Goal: Task Accomplishment & Management: Complete application form

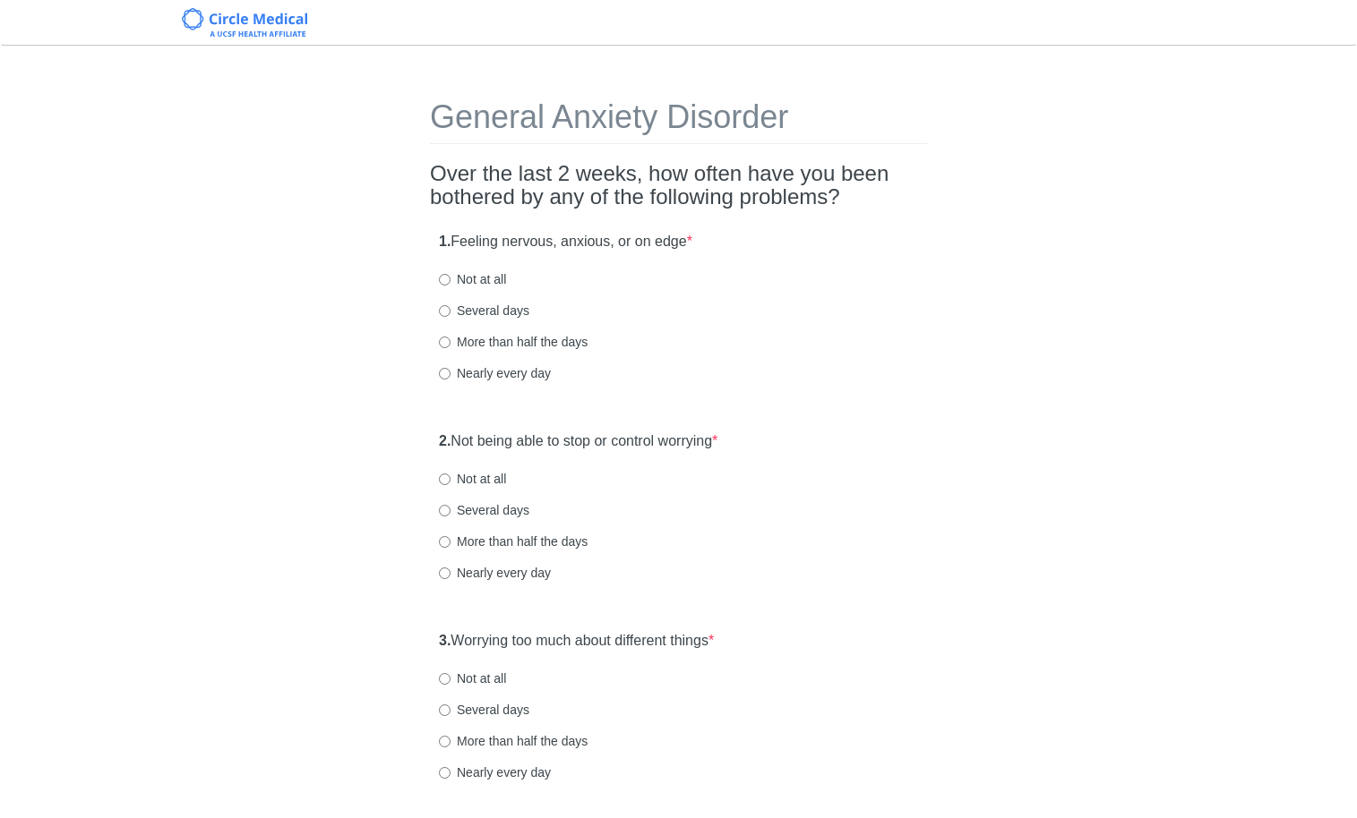
click at [488, 286] on label "Not at all" at bounding box center [472, 279] width 67 height 18
click at [450, 286] on input "Not at all" at bounding box center [445, 280] width 12 height 12
radio input "true"
click at [490, 313] on label "Several days" at bounding box center [484, 311] width 90 height 18
click at [450, 313] on input "Several days" at bounding box center [445, 311] width 12 height 12
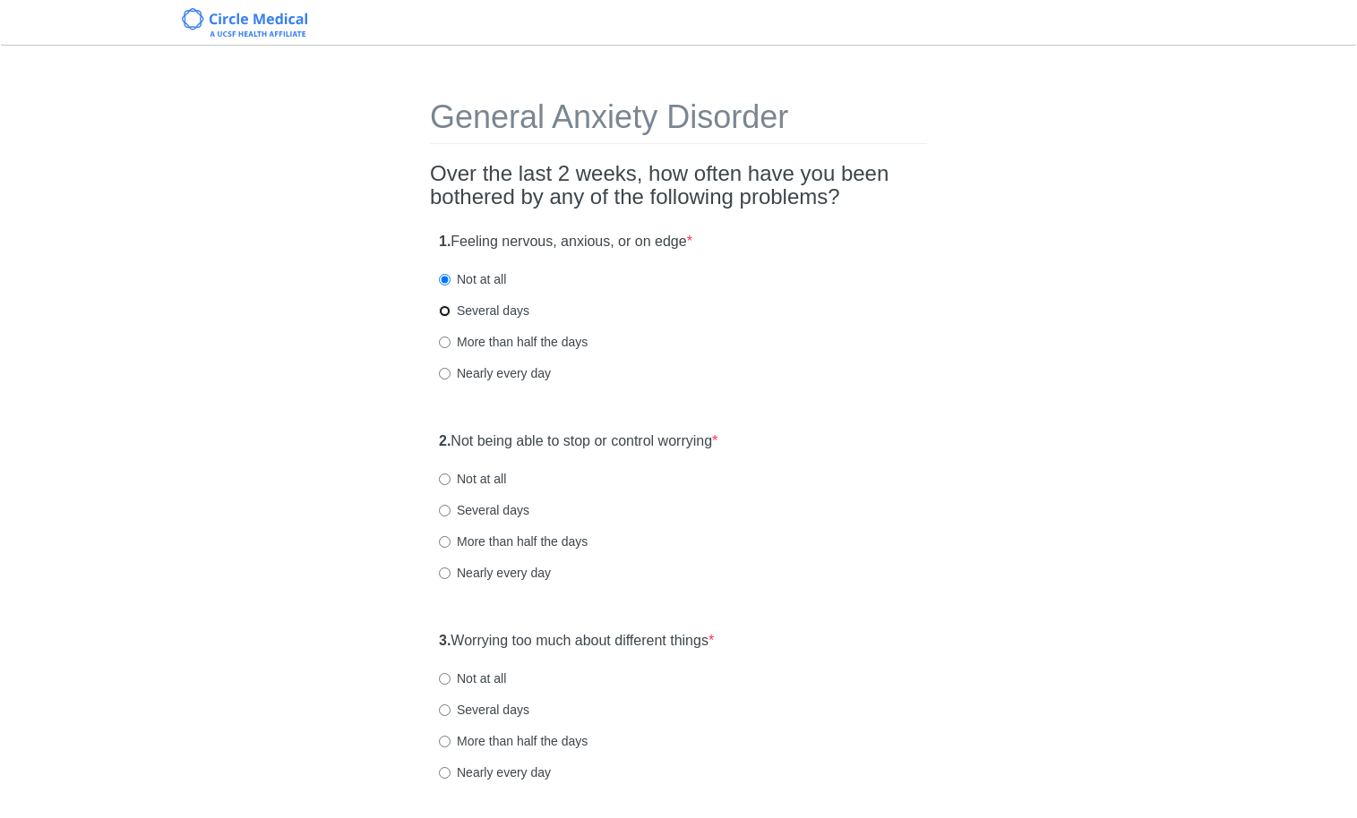
radio input "true"
click at [493, 506] on label "Several days" at bounding box center [484, 510] width 90 height 18
click at [450, 506] on input "Several days" at bounding box center [445, 511] width 12 height 12
radio input "true"
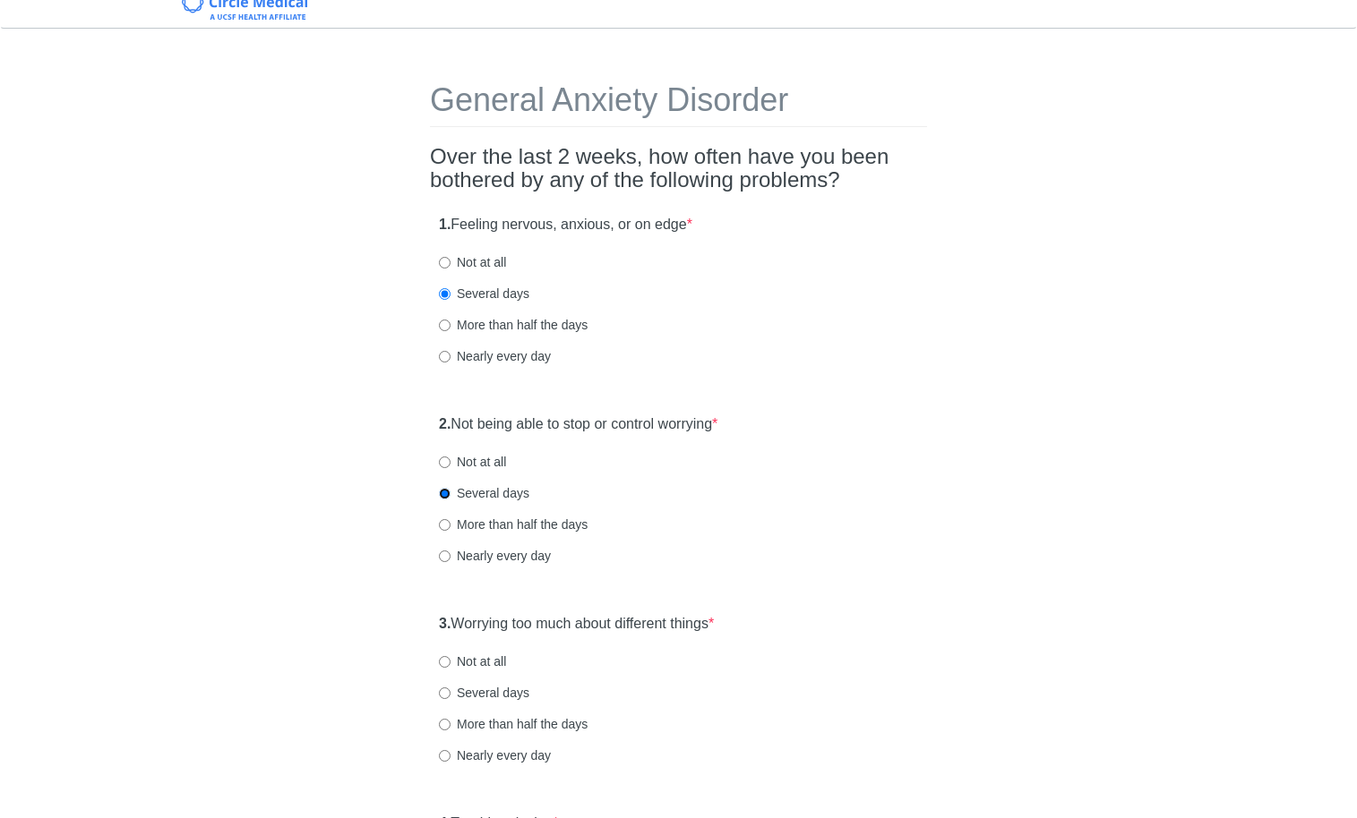
scroll to position [102, 0]
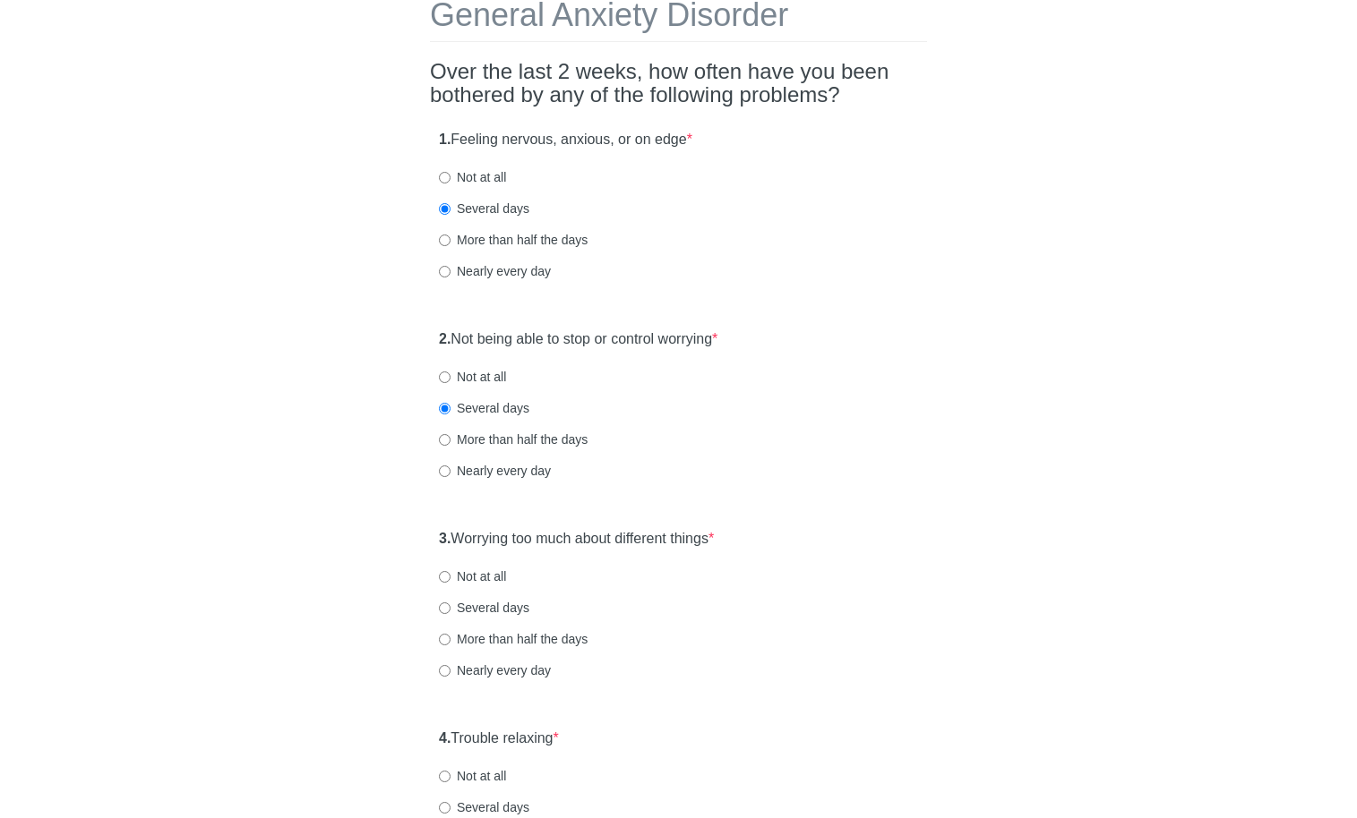
click at [478, 577] on label "Not at all" at bounding box center [472, 577] width 67 height 18
click at [450, 577] on input "Not at all" at bounding box center [445, 577] width 12 height 12
radio input "true"
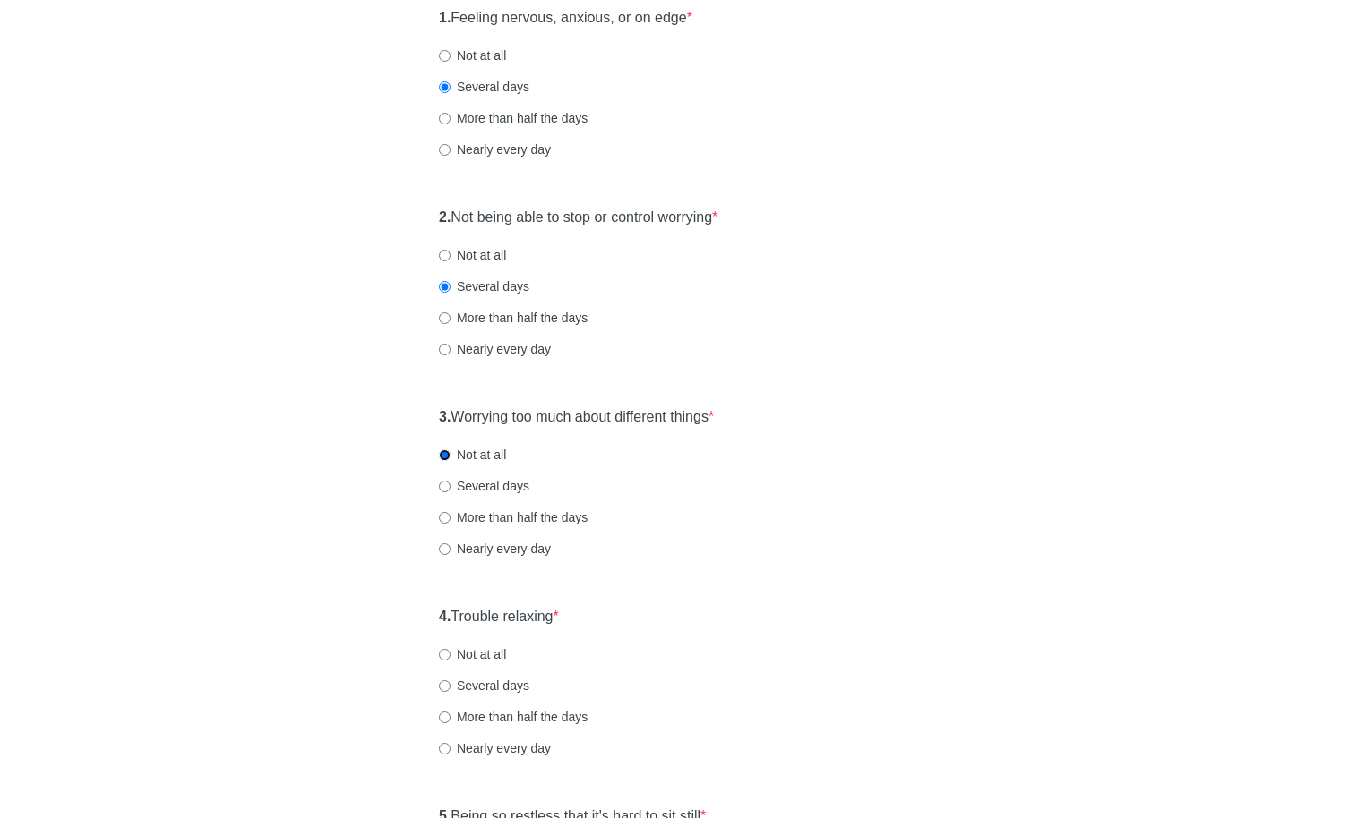
scroll to position [446, 0]
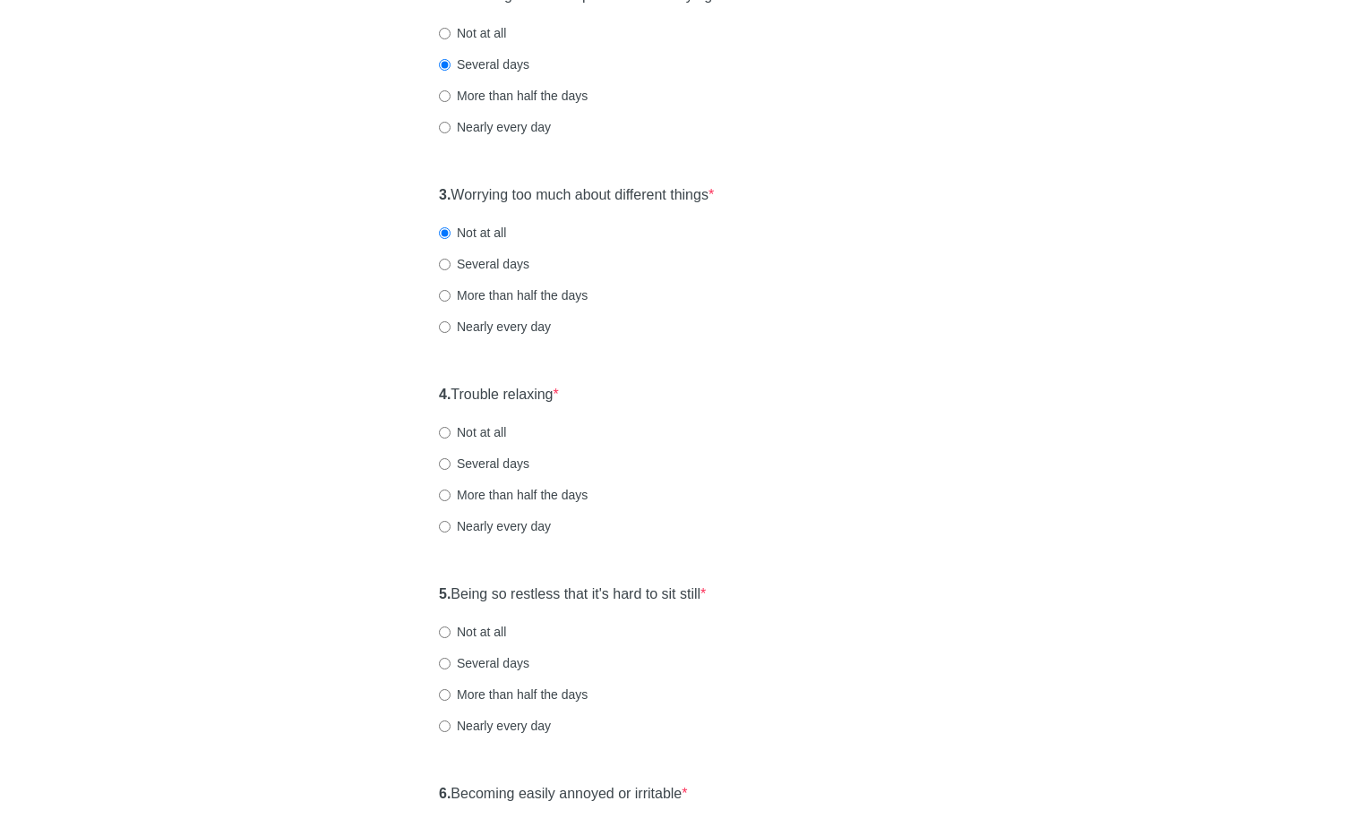
click at [489, 434] on label "Not at all" at bounding box center [472, 433] width 67 height 18
click at [450, 434] on input "Not at all" at bounding box center [445, 433] width 12 height 12
radio input "true"
click at [503, 626] on label "Not at all" at bounding box center [472, 632] width 67 height 18
click at [450, 627] on input "Not at all" at bounding box center [445, 633] width 12 height 12
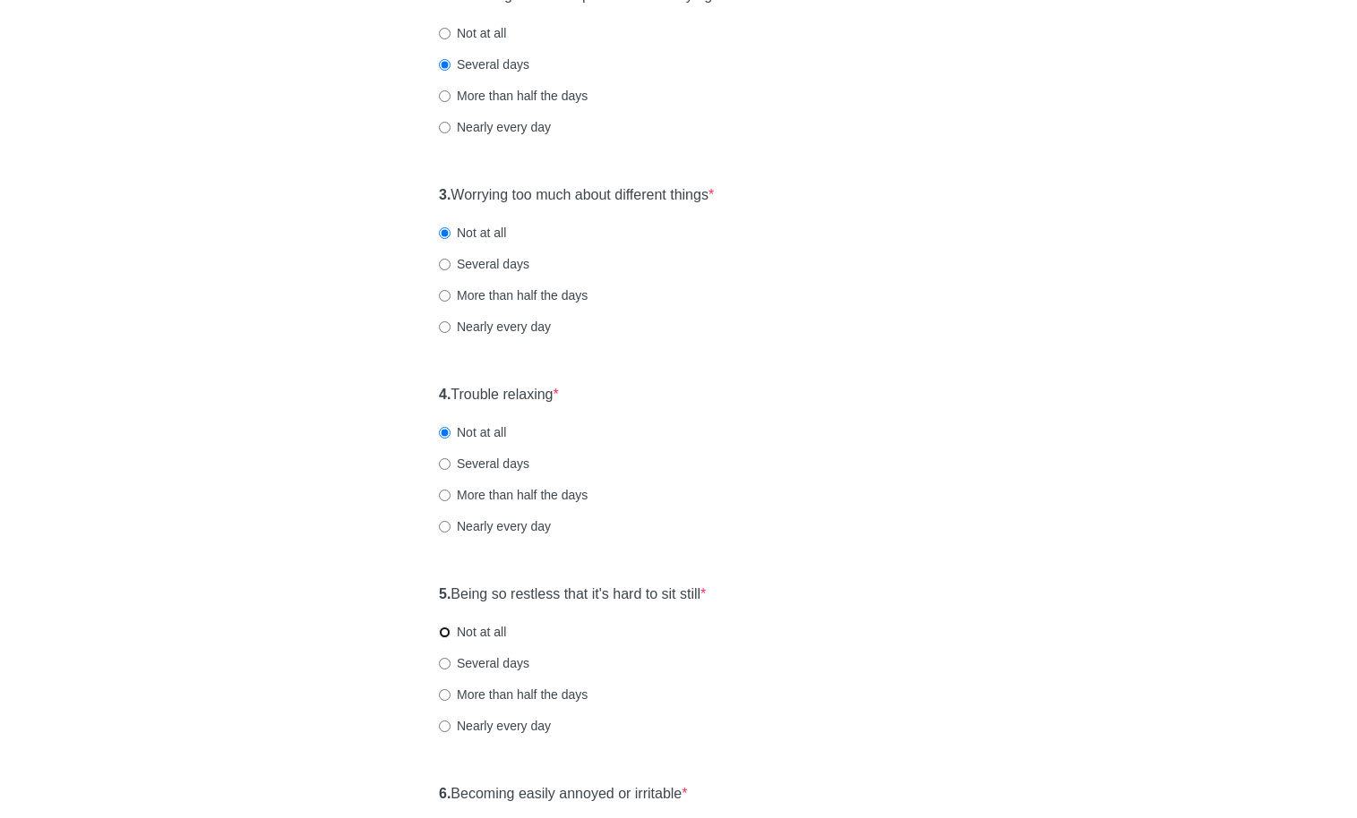
radio input "true"
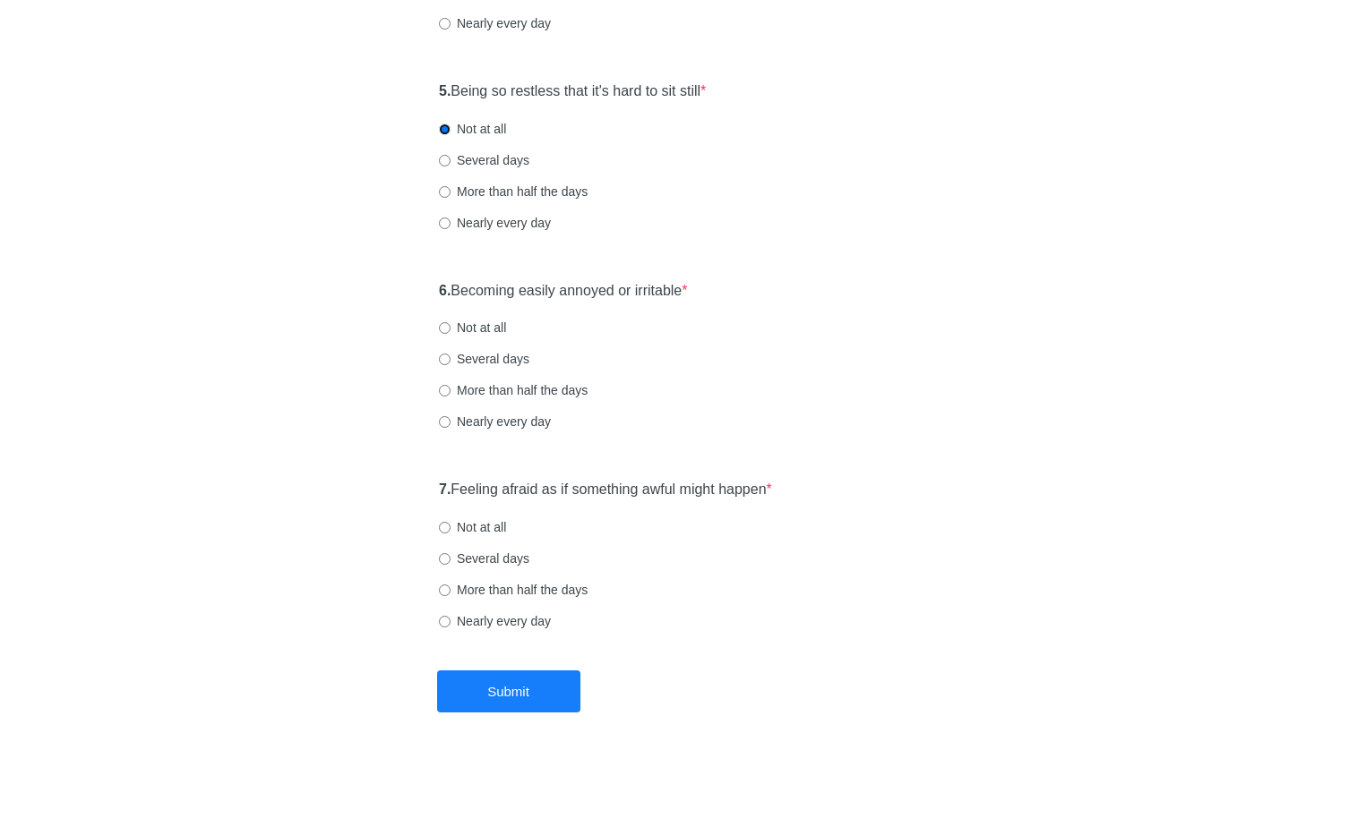
scroll to position [952, 0]
click at [500, 317] on label "Not at all" at bounding box center [472, 325] width 67 height 18
click at [450, 320] on input "Not at all" at bounding box center [445, 326] width 12 height 12
radio input "true"
click at [485, 535] on div "7. Feeling afraid as if something awful might happen * Not at all Several days …" at bounding box center [678, 561] width 497 height 186
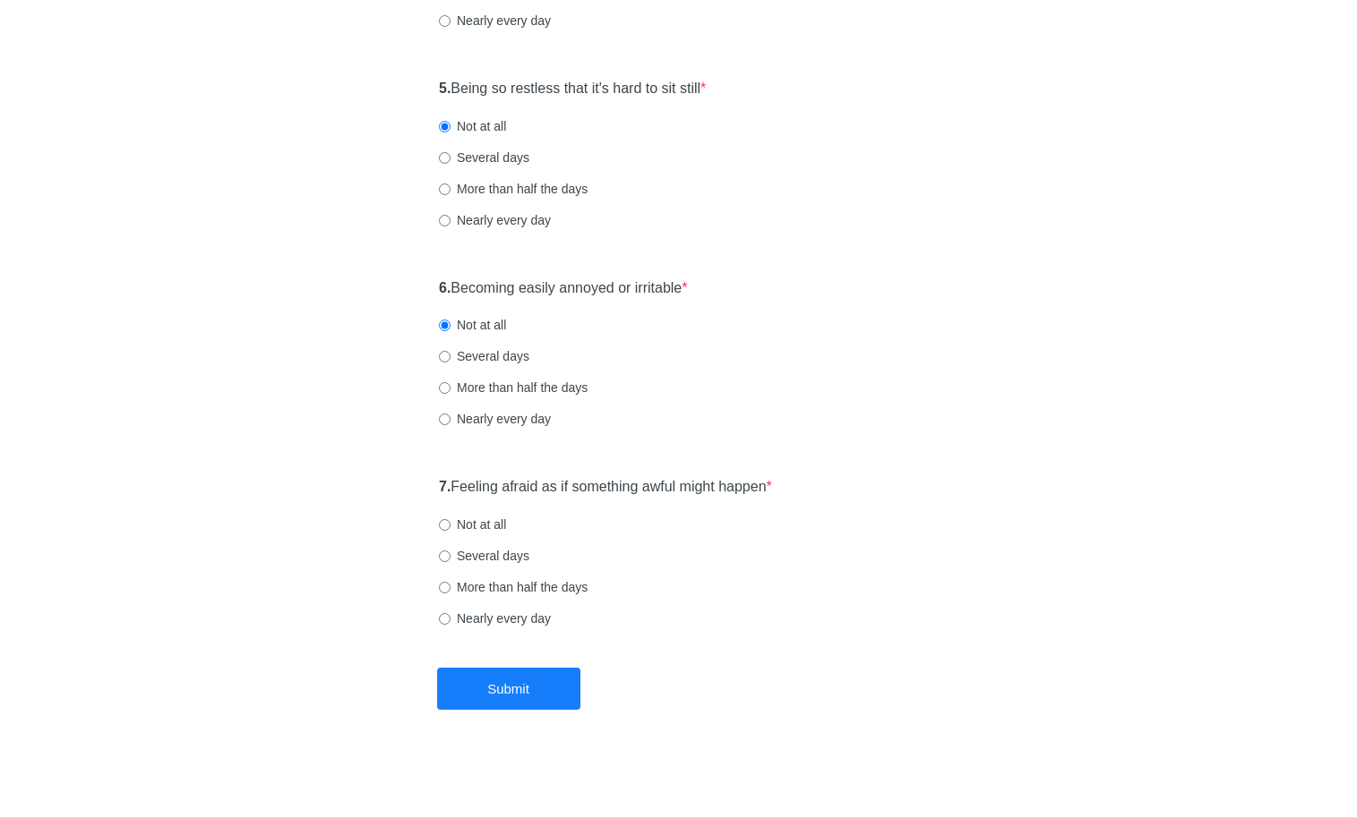
click at [490, 525] on label "Not at all" at bounding box center [472, 525] width 67 height 18
click at [450, 525] on input "Not at all" at bounding box center [445, 525] width 12 height 12
radio input "true"
click at [530, 684] on button "Submit" at bounding box center [508, 689] width 143 height 42
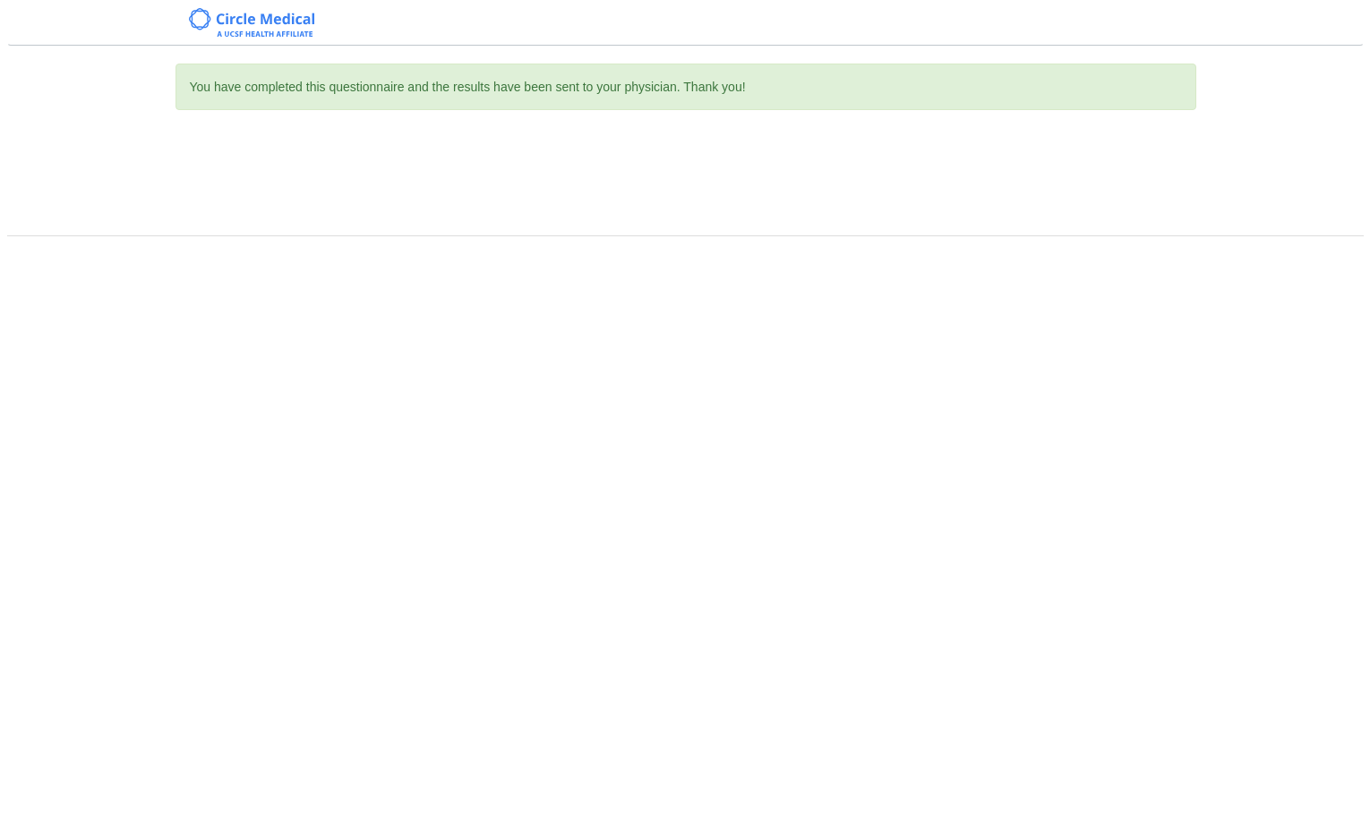
scroll to position [0, 0]
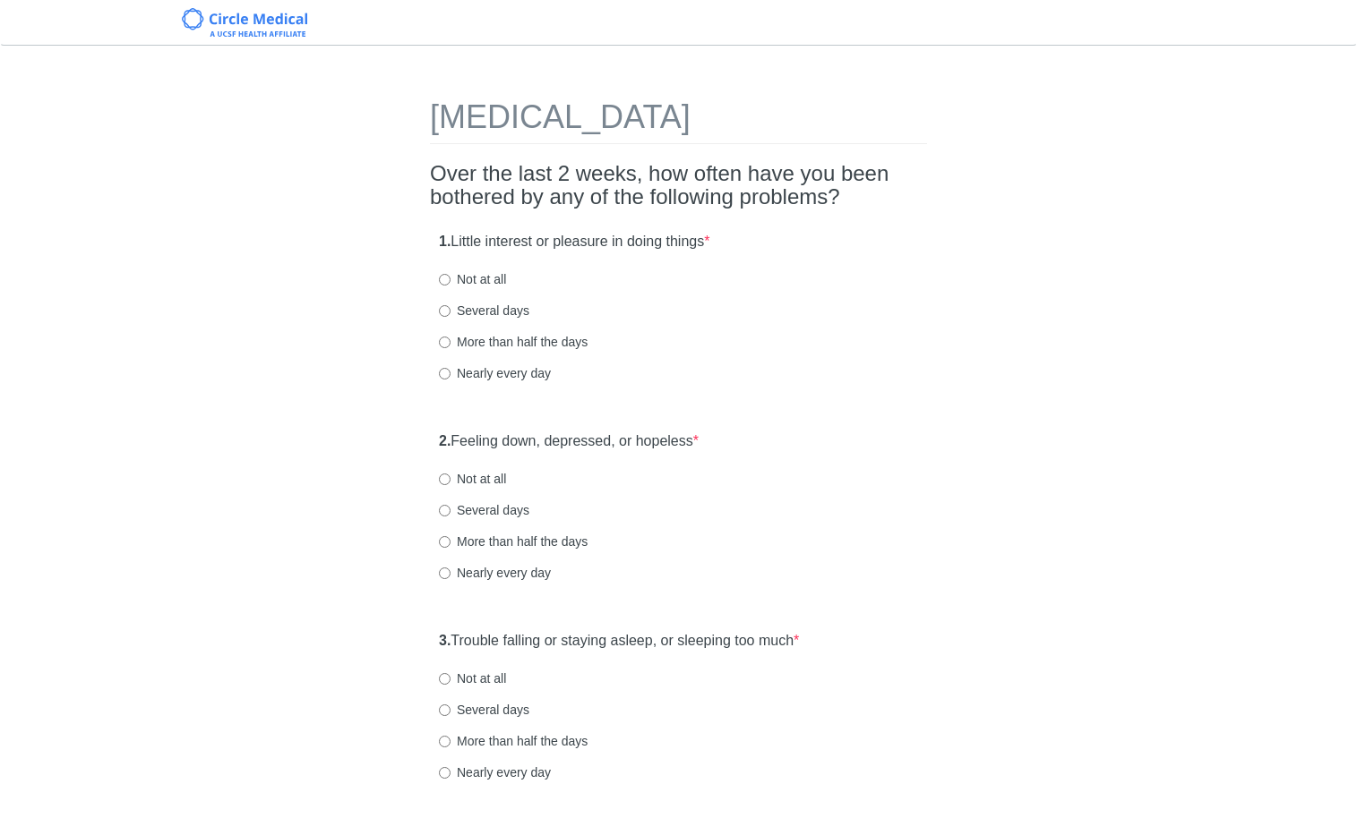
click at [458, 279] on label "Not at all" at bounding box center [472, 279] width 67 height 18
click at [450, 279] on input "Not at all" at bounding box center [445, 280] width 12 height 12
radio input "true"
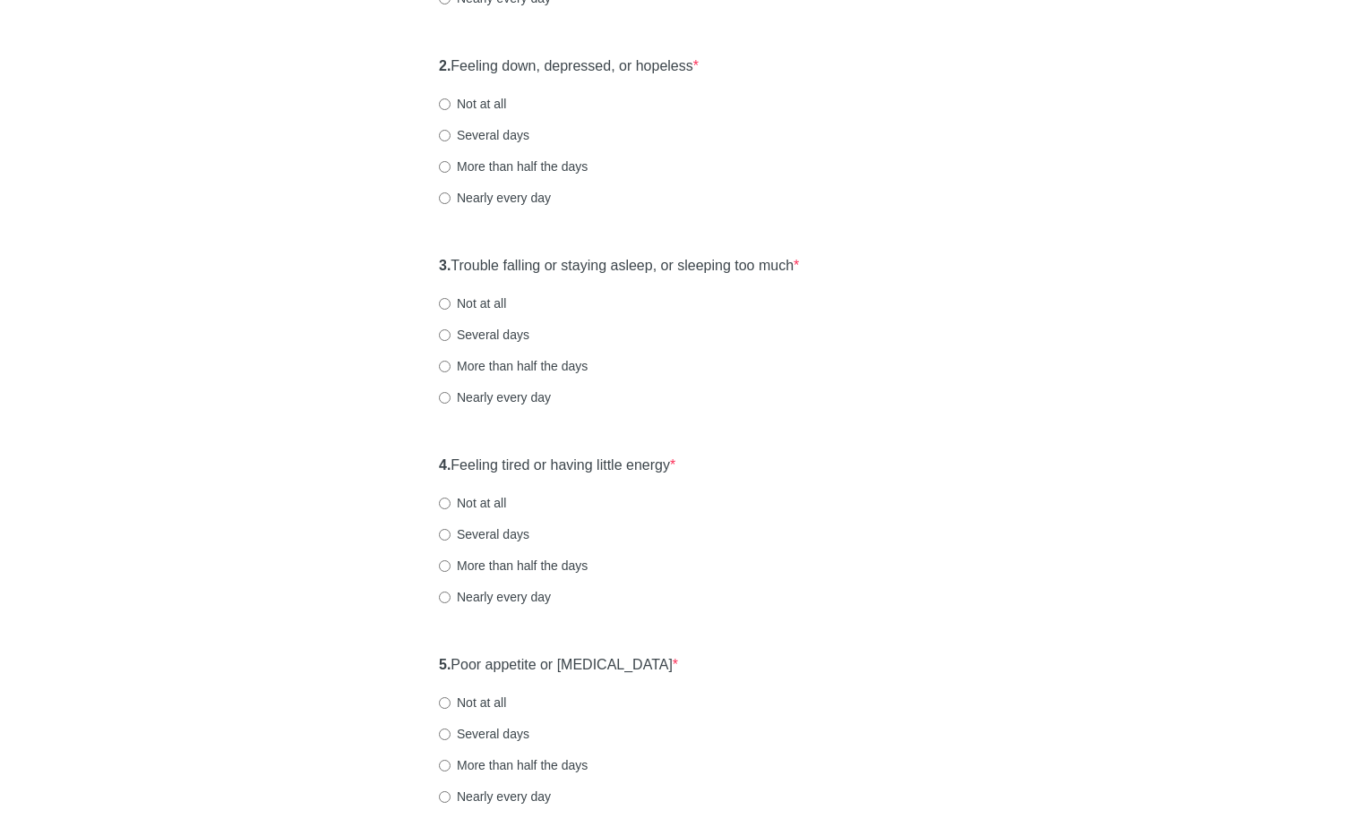
scroll to position [421, 0]
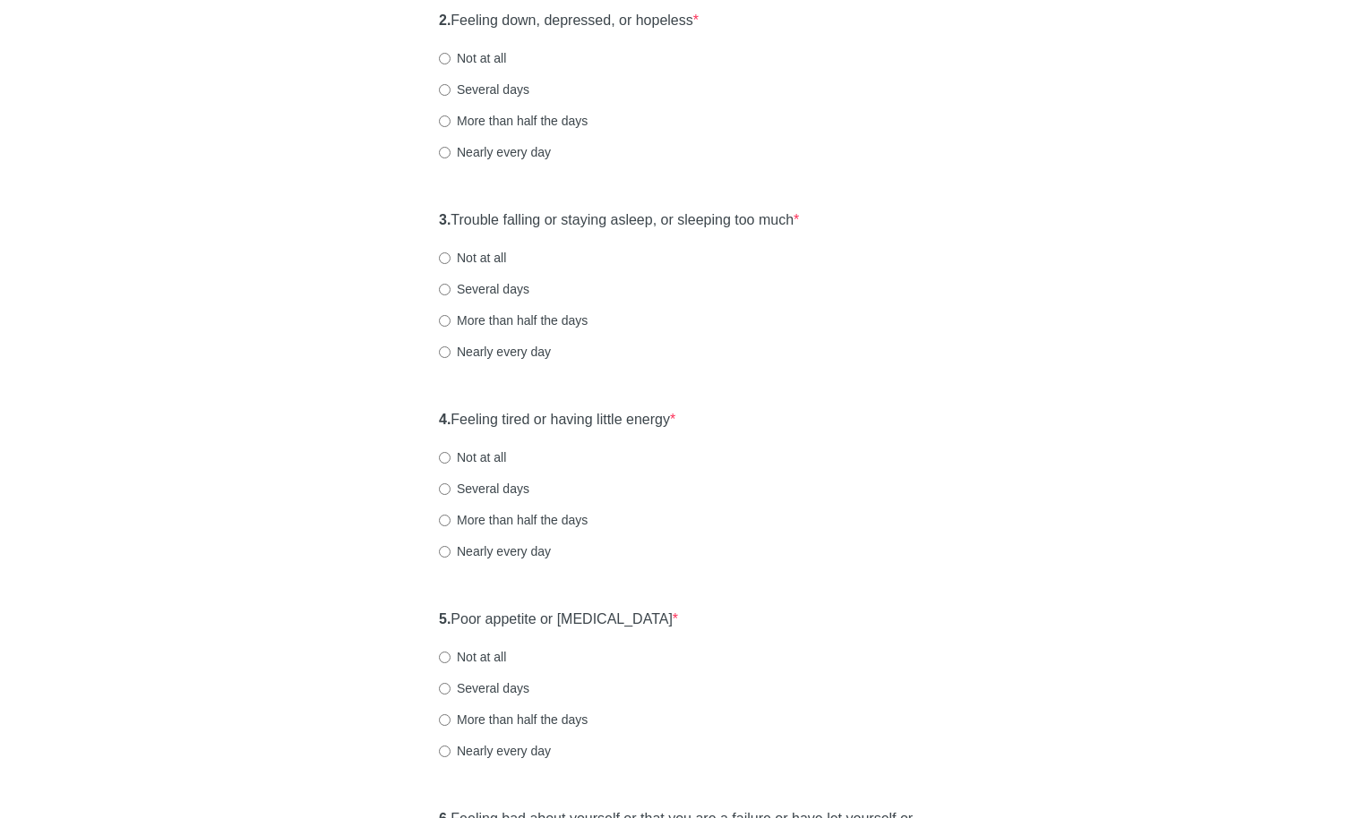
click at [519, 493] on label "Several days" at bounding box center [484, 489] width 90 height 18
click at [450, 493] on input "Several days" at bounding box center [445, 490] width 12 height 12
radio input "true"
click at [523, 549] on label "Nearly every day" at bounding box center [495, 552] width 112 height 18
click at [450, 549] on input "Nearly every day" at bounding box center [445, 552] width 12 height 12
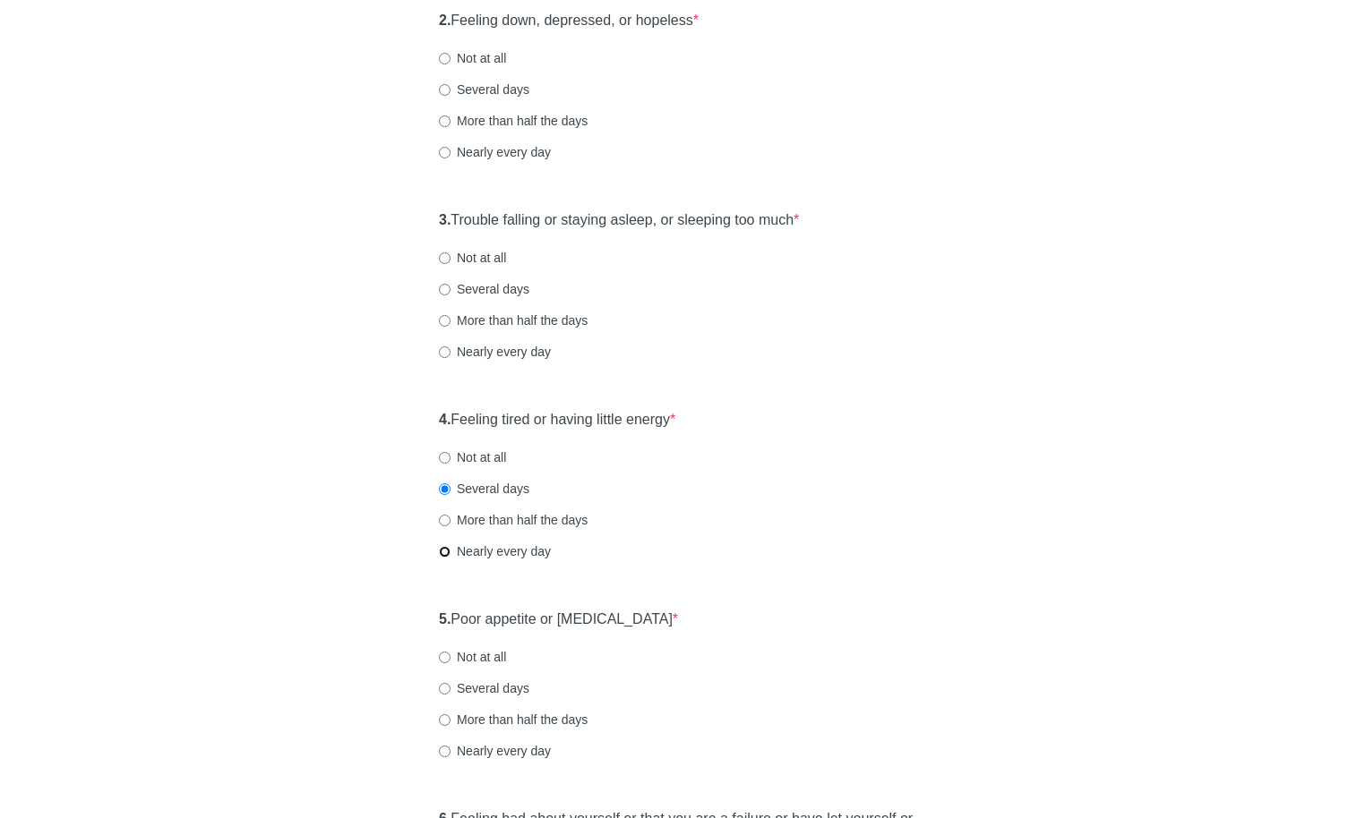
radio input "true"
click at [494, 517] on label "More than half the days" at bounding box center [513, 520] width 149 height 18
click at [450, 517] on input "More than half the days" at bounding box center [445, 521] width 12 height 12
radio input "true"
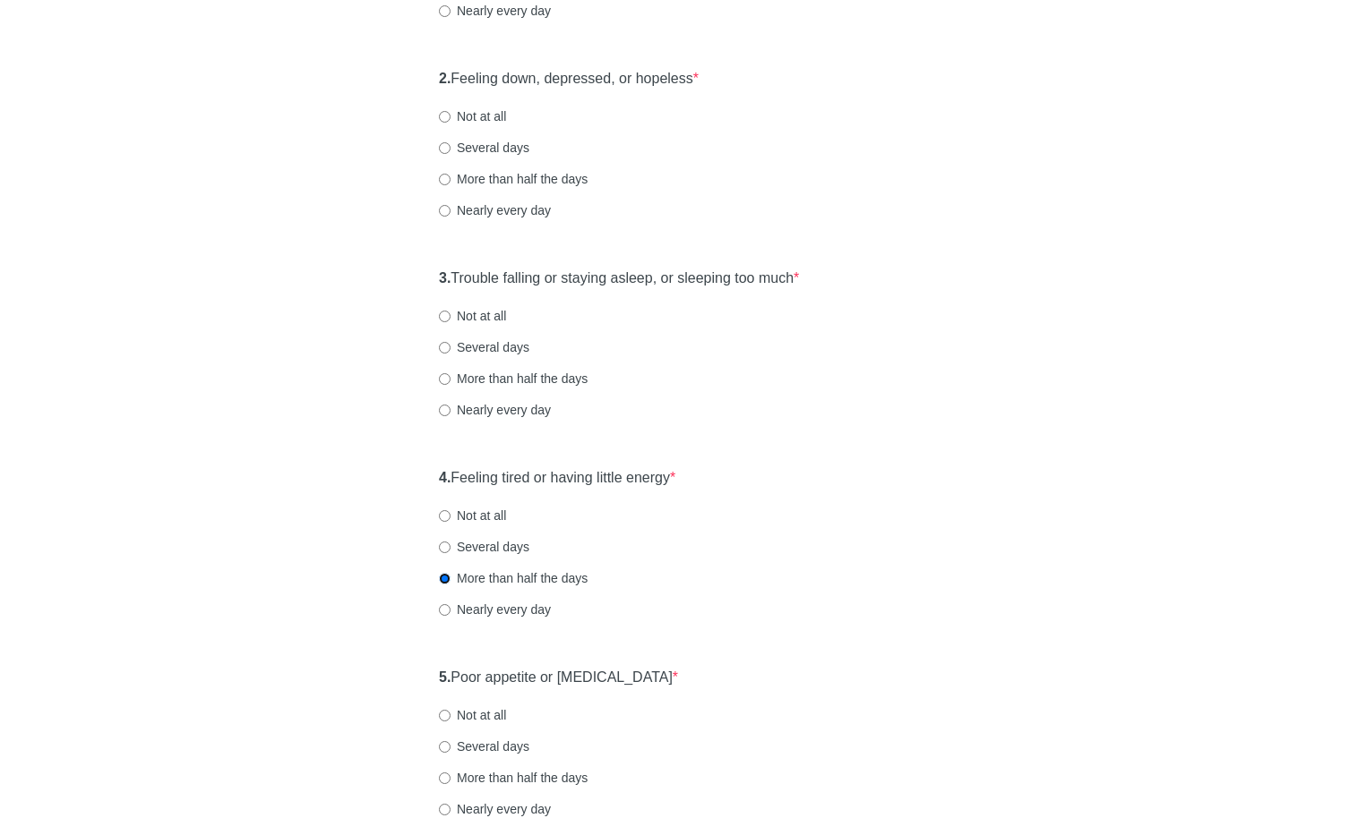
scroll to position [362, 0]
click at [498, 323] on label "Not at all" at bounding box center [472, 317] width 67 height 18
click at [450, 323] on input "Not at all" at bounding box center [445, 318] width 12 height 12
radio input "true"
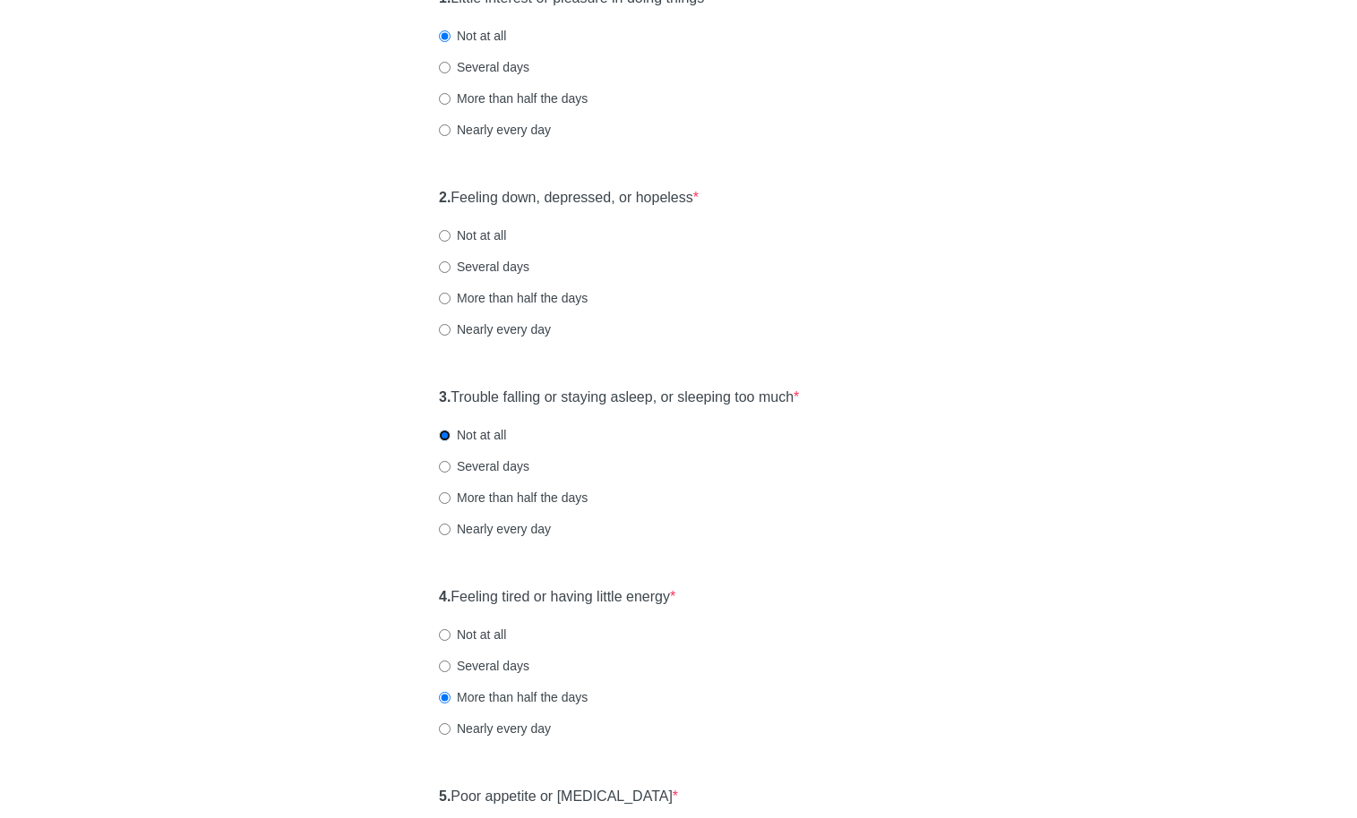
scroll to position [243, 0]
click at [475, 468] on label "Several days" at bounding box center [484, 467] width 90 height 18
click at [450, 468] on input "Several days" at bounding box center [445, 468] width 12 height 12
radio input "true"
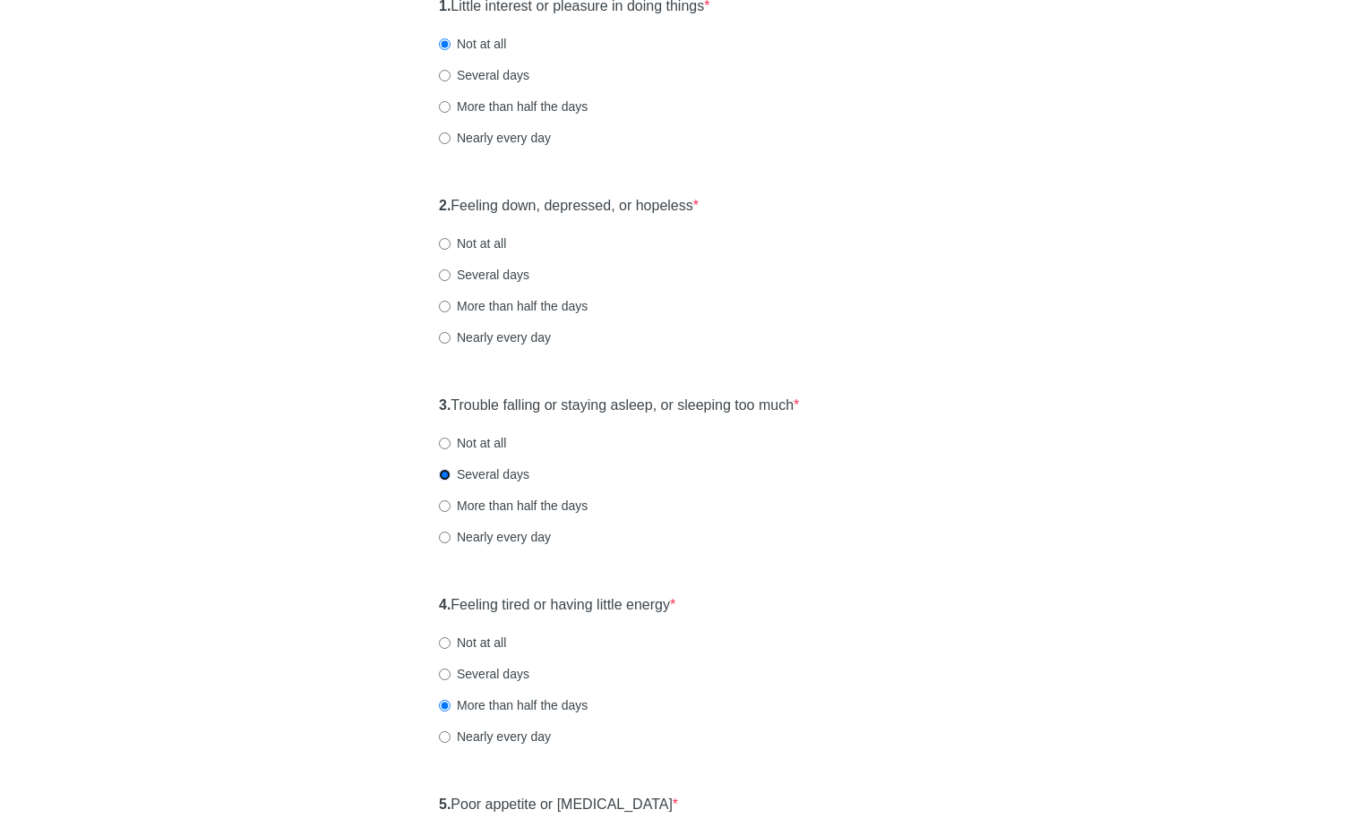
scroll to position [251, 0]
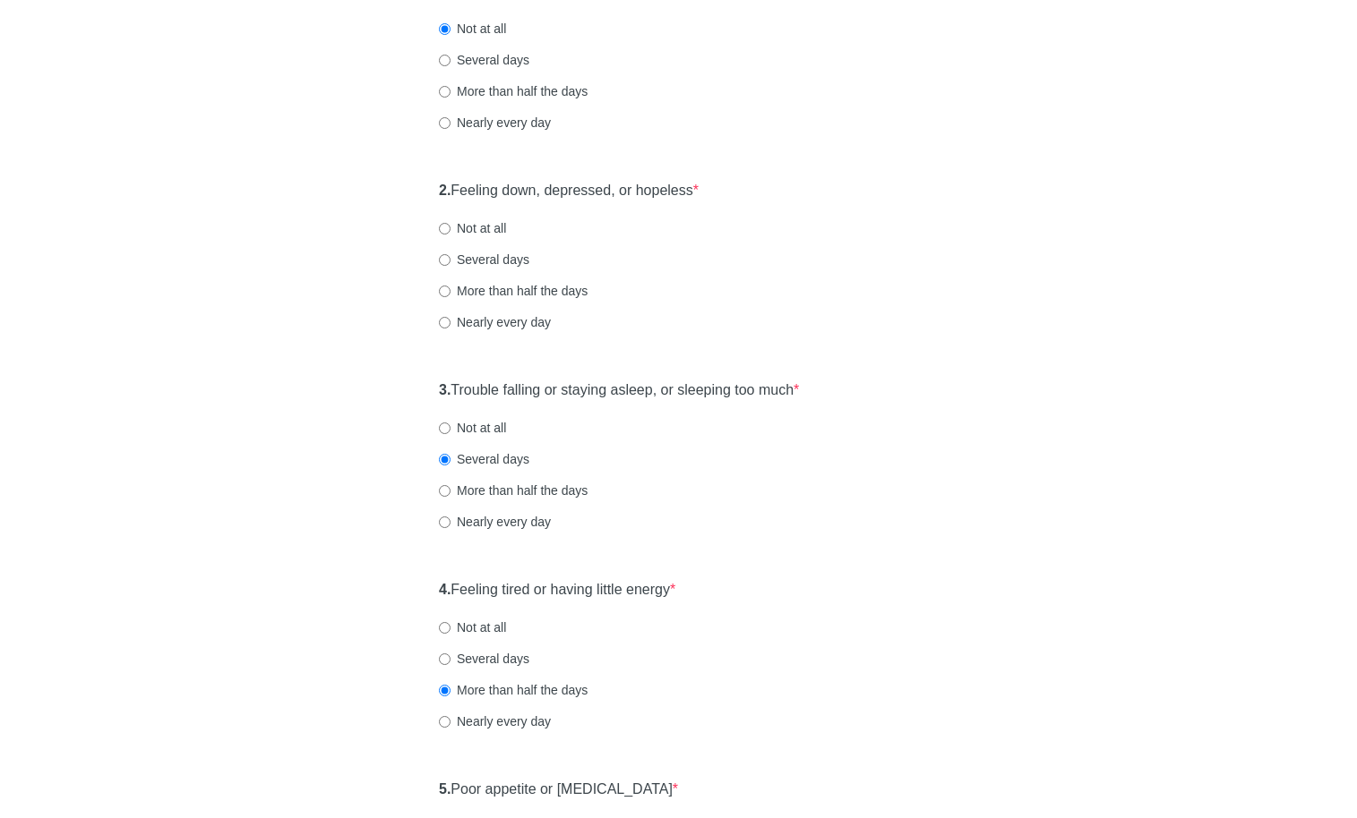
click at [485, 218] on div "2. Feeling down, depressed, or hopeless * Not at all Several days More than hal…" at bounding box center [678, 265] width 497 height 186
click at [491, 226] on label "Not at all" at bounding box center [472, 228] width 67 height 18
click at [450, 226] on input "Not at all" at bounding box center [445, 229] width 12 height 12
radio input "true"
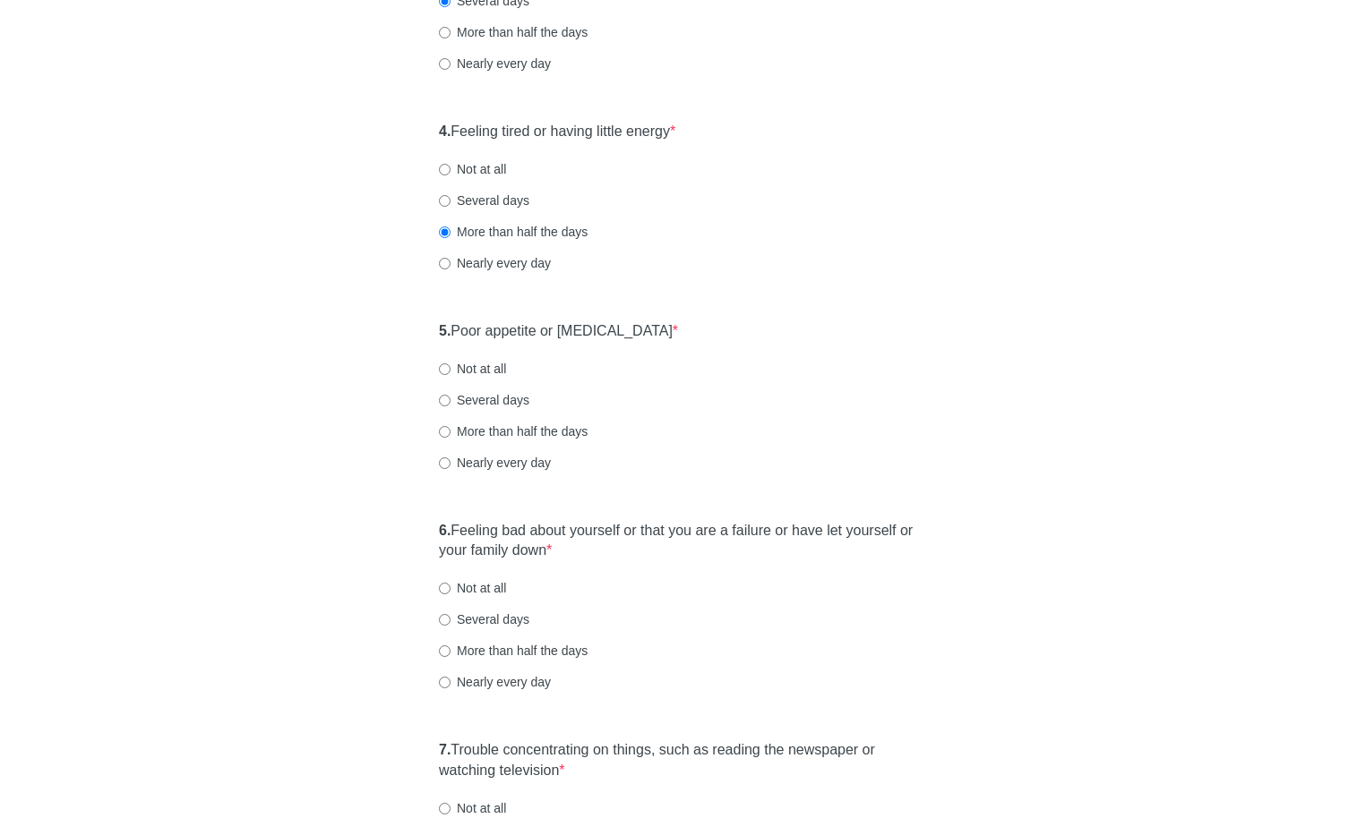
click at [488, 373] on label "Not at all" at bounding box center [472, 369] width 67 height 18
click at [450, 373] on input "Not at all" at bounding box center [445, 370] width 12 height 12
radio input "true"
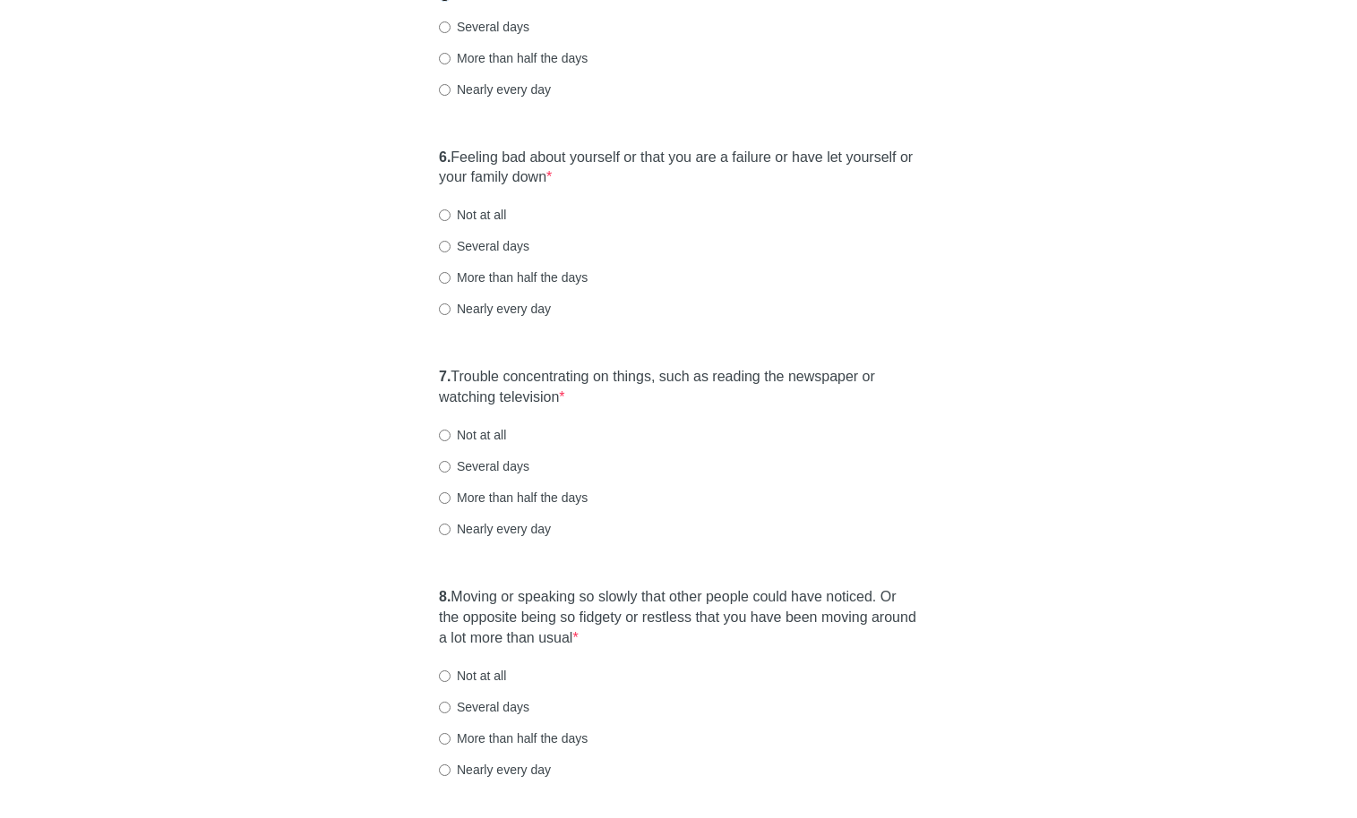
scroll to position [1095, 0]
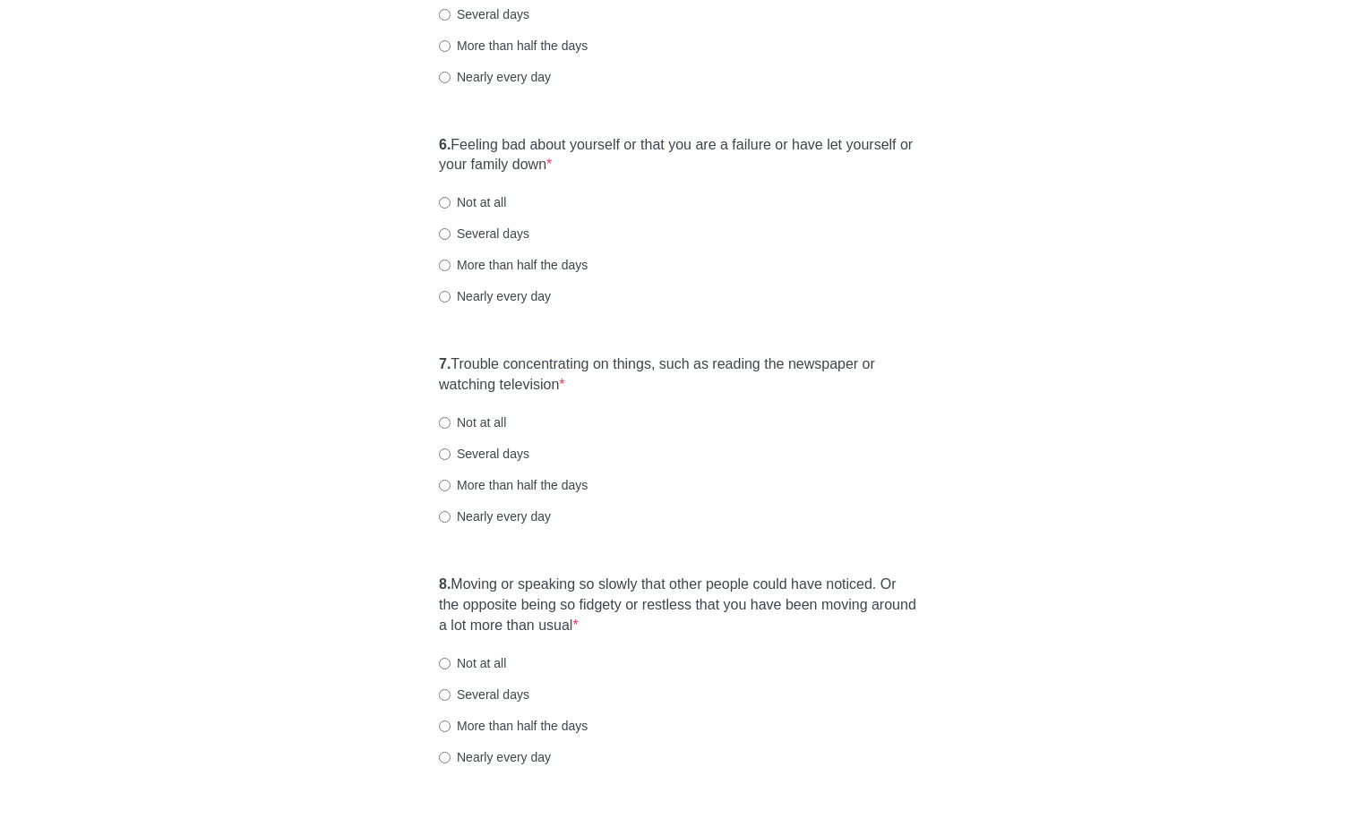
click at [480, 206] on label "Not at all" at bounding box center [472, 202] width 67 height 18
click at [450, 206] on input "Not at all" at bounding box center [445, 203] width 12 height 12
radio input "true"
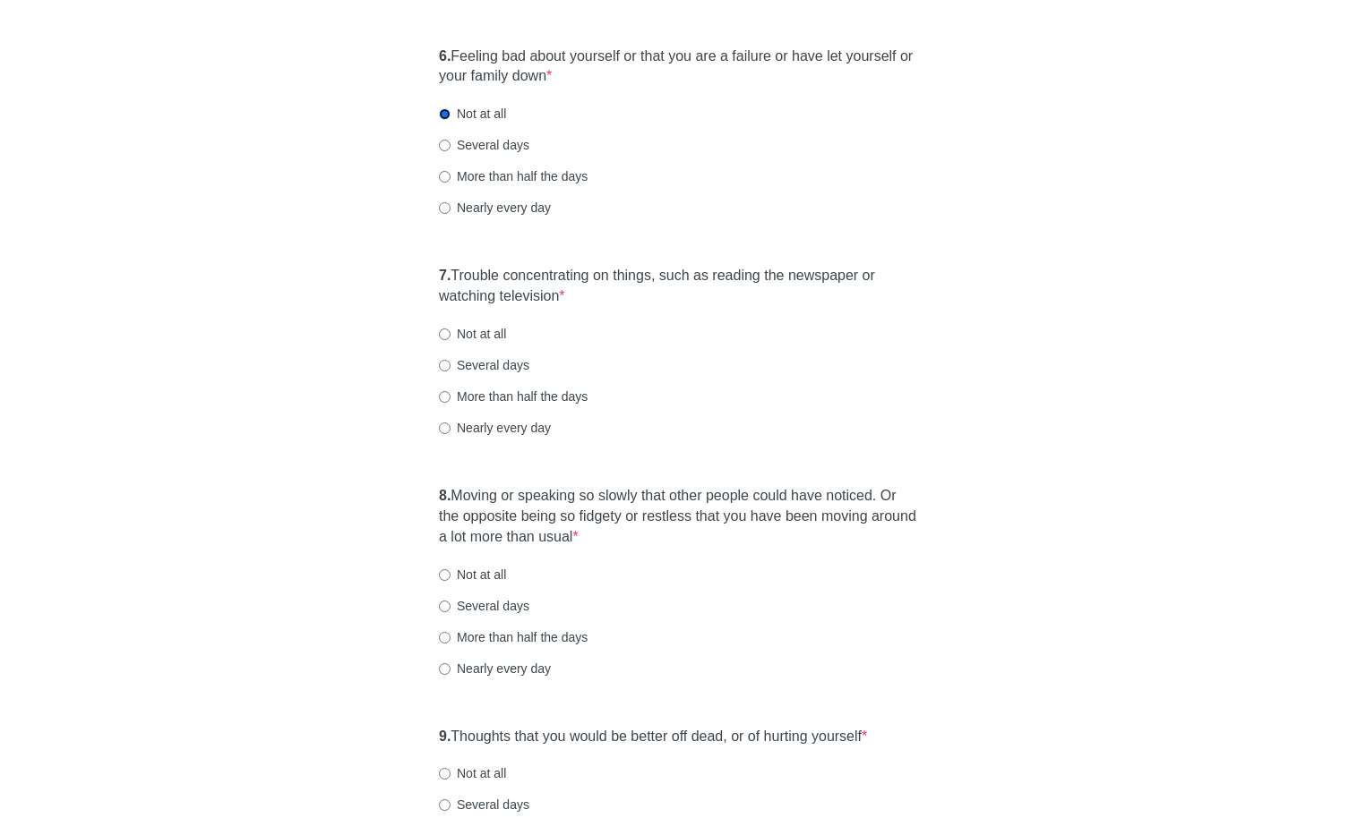
scroll to position [1193, 0]
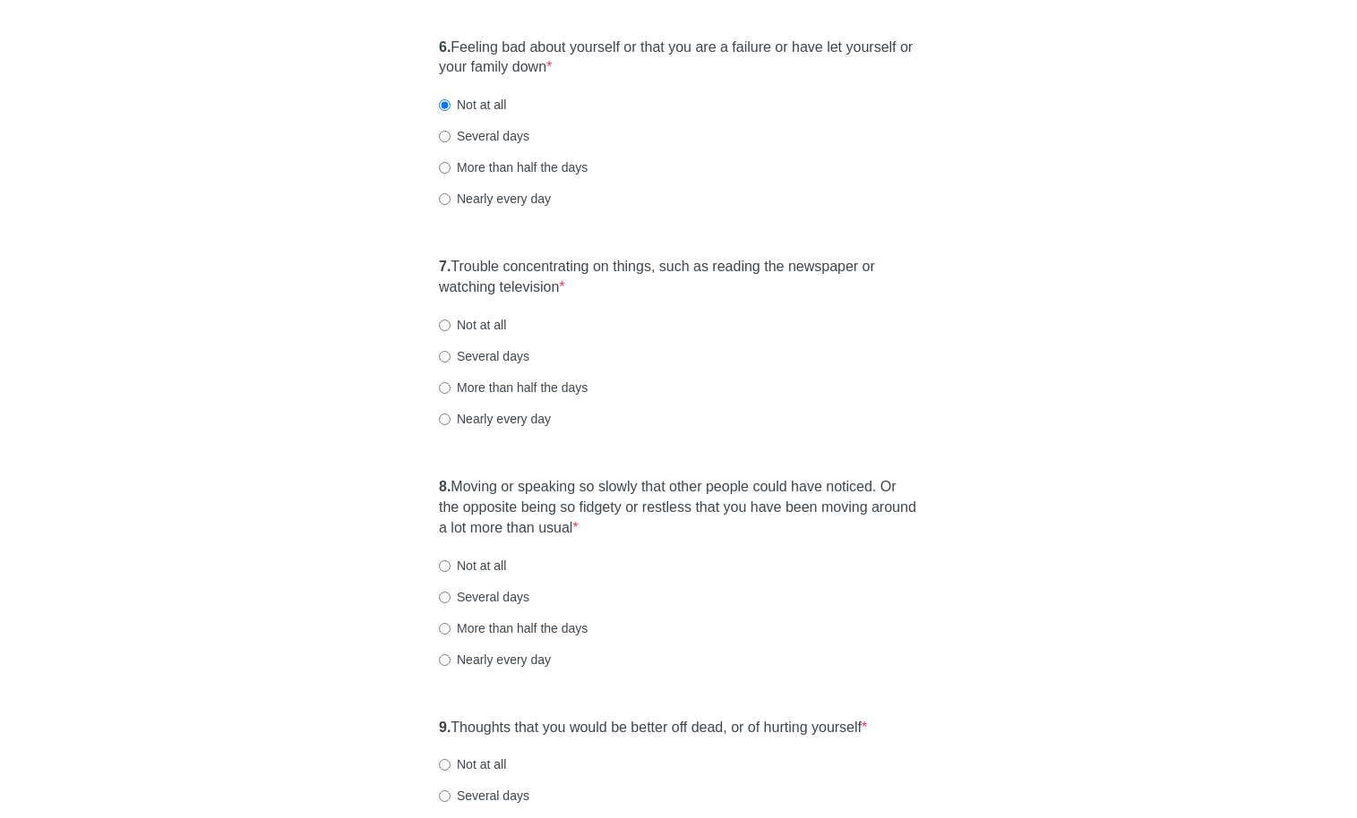
click at [499, 323] on label "Not at all" at bounding box center [472, 325] width 67 height 18
click at [450, 323] on input "Not at all" at bounding box center [445, 326] width 12 height 12
radio input "true"
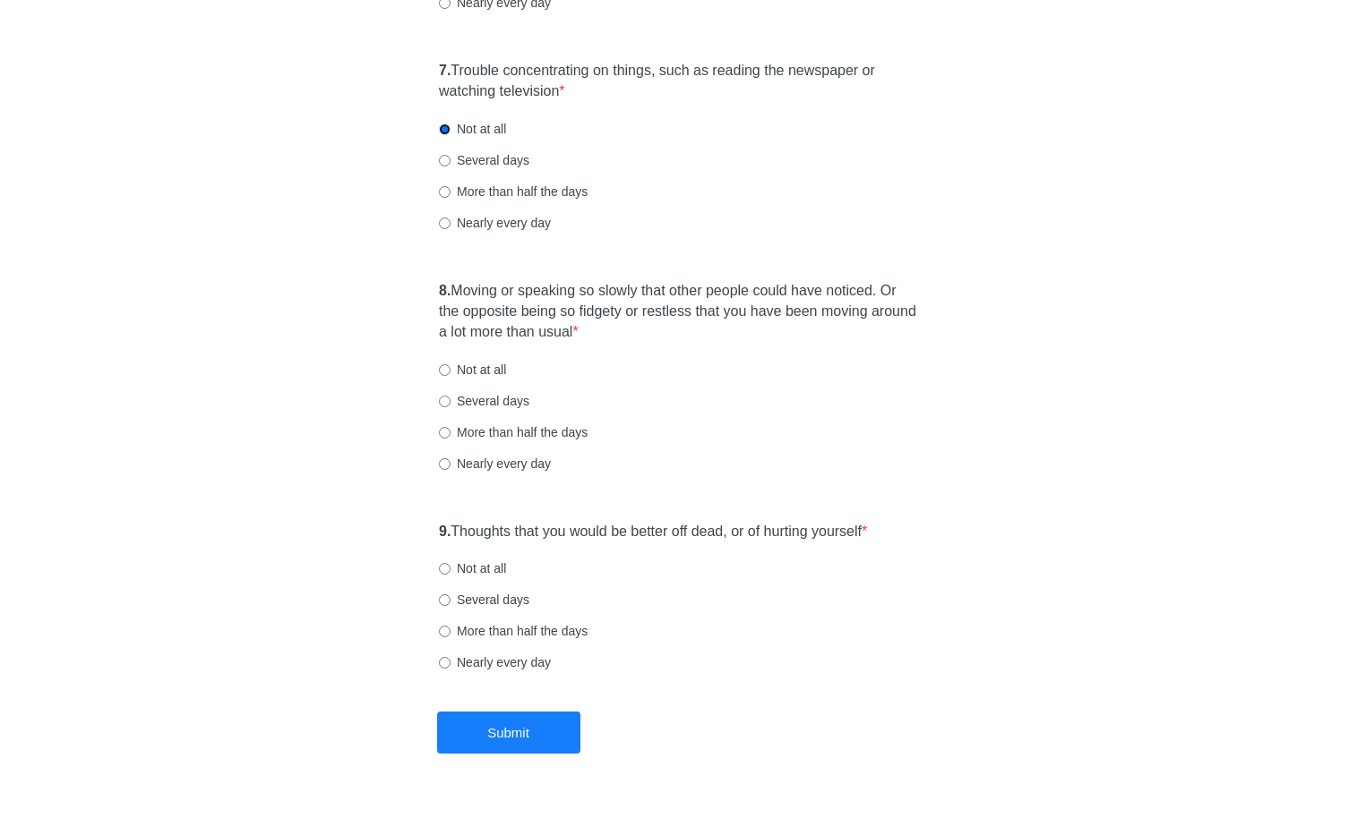
scroll to position [1433, 0]
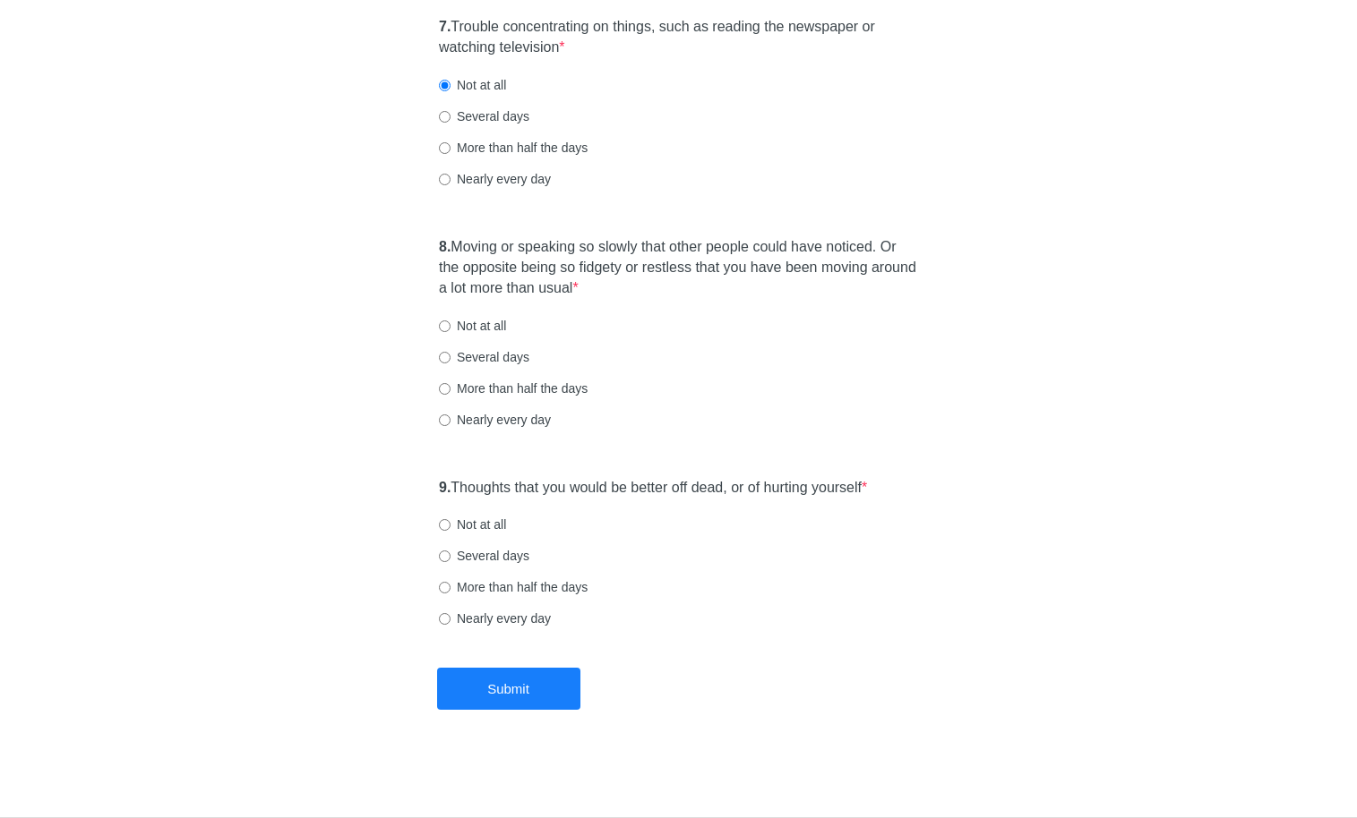
click at [492, 329] on label "Not at all" at bounding box center [472, 326] width 67 height 18
click at [450, 329] on input "Not at all" at bounding box center [445, 327] width 12 height 12
radio input "true"
click at [475, 518] on label "Not at all" at bounding box center [472, 525] width 67 height 18
click at [450, 519] on input "Not at all" at bounding box center [445, 525] width 12 height 12
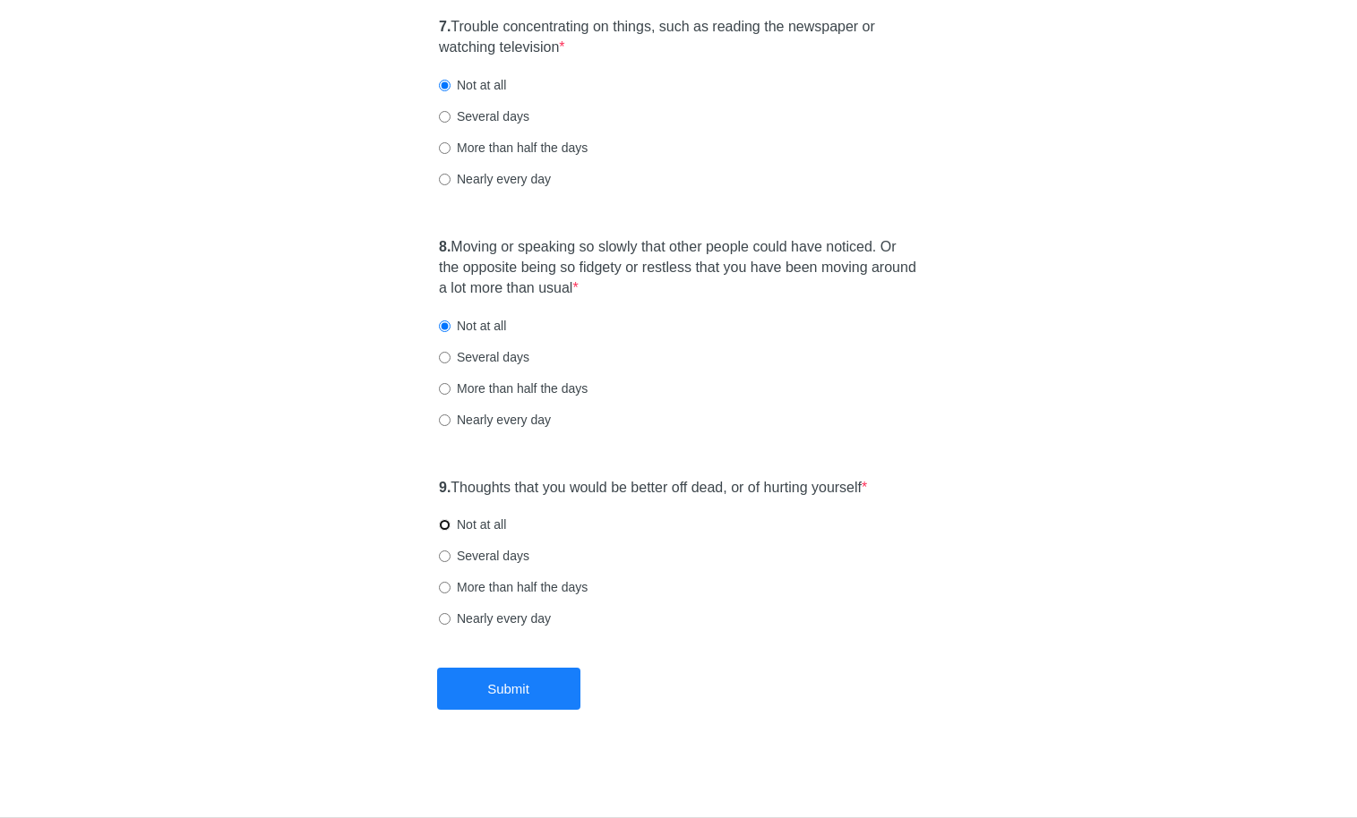
radio input "true"
click at [543, 689] on button "Submit" at bounding box center [508, 689] width 143 height 42
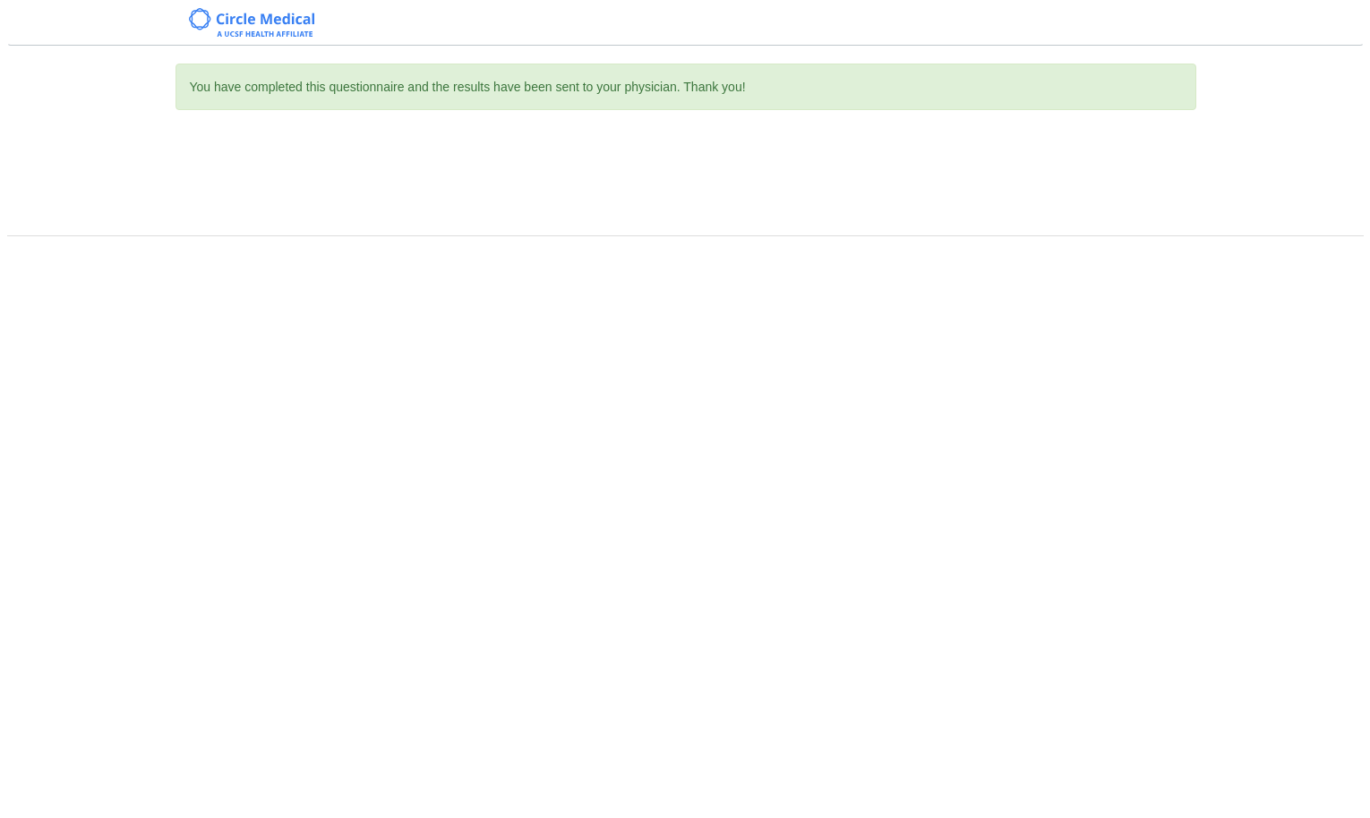
scroll to position [0, 0]
